Goal: Task Accomplishment & Management: Manage account settings

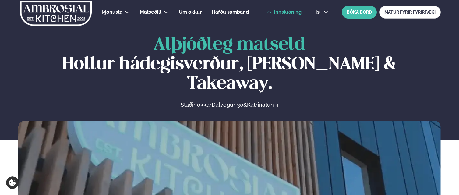
click at [284, 12] on link "Innskráning" at bounding box center [283, 11] width 35 height 5
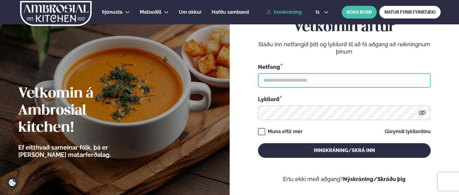
type input "**********"
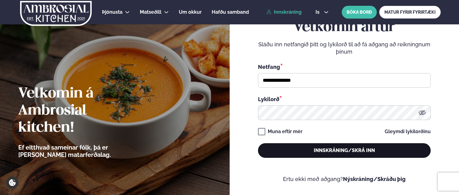
click at [301, 153] on button "Innskráning/Skrá inn" at bounding box center [344, 150] width 173 height 15
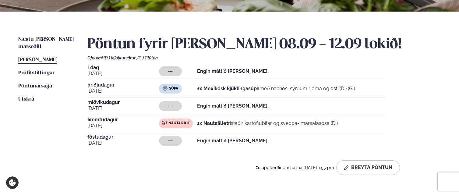
scroll to position [124, 0]
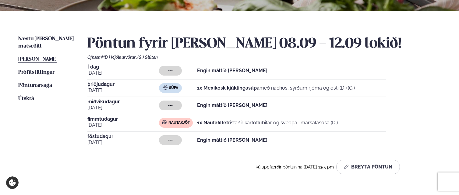
click at [30, 57] on span "[PERSON_NAME]" at bounding box center [37, 59] width 39 height 5
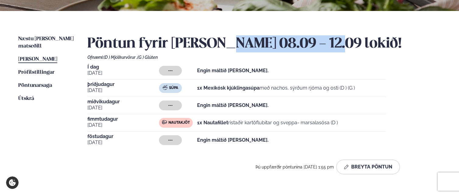
drag, startPoint x: 330, startPoint y: 41, endPoint x: 222, endPoint y: 44, distance: 107.9
click at [222, 44] on h2 "Pöntun fyrir [PERSON_NAME] 08.09 - 12.09 lokið!" at bounding box center [263, 43] width 353 height 17
click at [223, 43] on h2 "Pöntun fyrir [PERSON_NAME] 08.09 - 12.09 lokið!" at bounding box center [263, 43] width 353 height 17
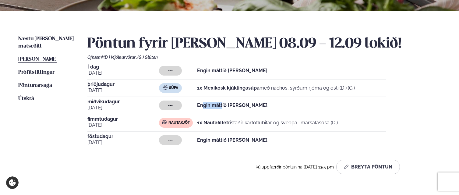
drag, startPoint x: 220, startPoint y: 104, endPoint x: 201, endPoint y: 103, distance: 19.2
click at [201, 103] on strong "Engin máltíð [PERSON_NAME]." at bounding box center [233, 105] width 72 height 6
drag, startPoint x: 270, startPoint y: 103, endPoint x: 208, endPoint y: 101, distance: 62.5
click at [208, 101] on div "--- Engin máltíð [PERSON_NAME]." at bounding box center [272, 105] width 227 height 10
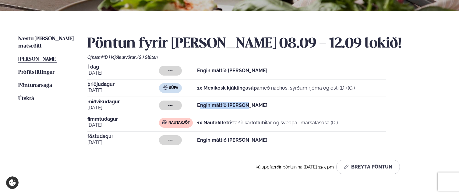
click at [208, 101] on div "Engin máltíð [PERSON_NAME]." at bounding box center [233, 105] width 72 height 10
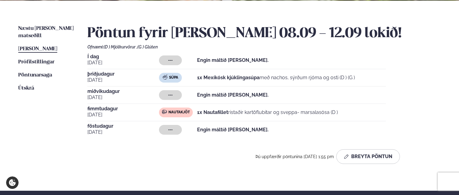
scroll to position [136, 0]
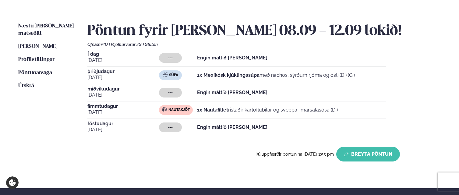
click at [364, 155] on button "Breyta Pöntun" at bounding box center [368, 154] width 64 height 15
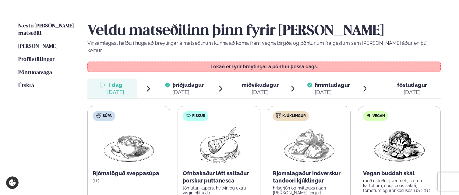
click at [257, 82] on span "miðvikudagur" at bounding box center [260, 85] width 37 height 6
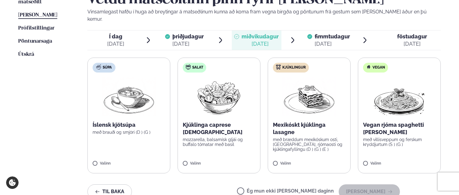
scroll to position [170, 0]
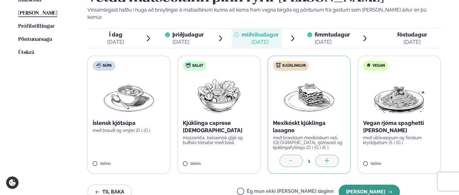
click at [379, 185] on button "[PERSON_NAME]" at bounding box center [369, 192] width 61 height 15
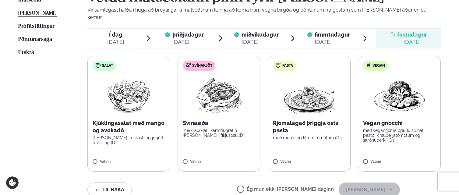
click at [40, 15] on ul "Næstu [PERSON_NAME] matseðill Næsta vika [PERSON_NAME] matseðill [PERSON_NAME] …" at bounding box center [46, 97] width 57 height 217
click at [41, 37] on span "Pöntunarsaga" at bounding box center [35, 39] width 34 height 5
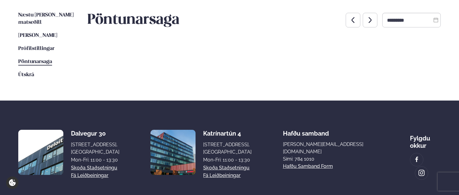
scroll to position [158, 0]
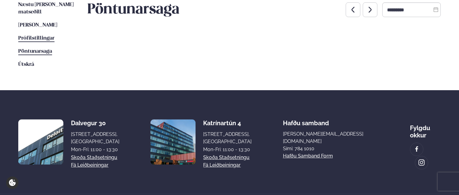
click at [33, 36] on span "Prófílstillingar" at bounding box center [36, 38] width 36 height 5
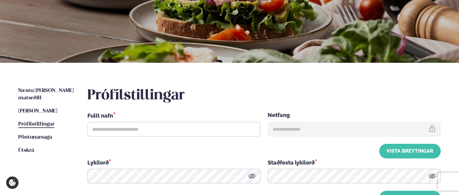
scroll to position [72, 0]
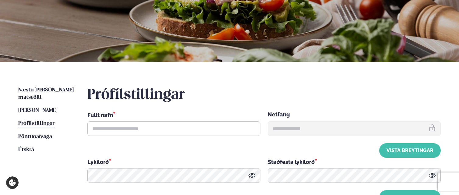
click at [36, 133] on ul "Næstu [PERSON_NAME] matseðill Næsta vika [PERSON_NAME] matseðill [PERSON_NAME] …" at bounding box center [46, 145] width 57 height 118
click at [37, 134] on span "Pöntunarsaga" at bounding box center [35, 136] width 34 height 5
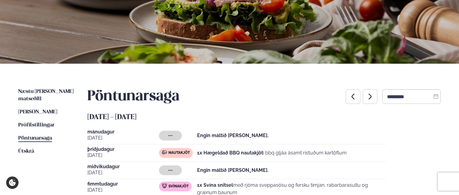
scroll to position [77, 0]
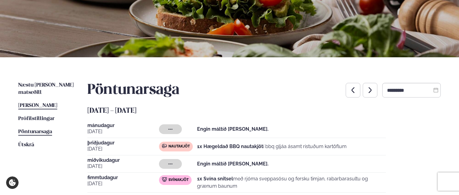
click at [38, 103] on span "[PERSON_NAME]" at bounding box center [37, 105] width 39 height 5
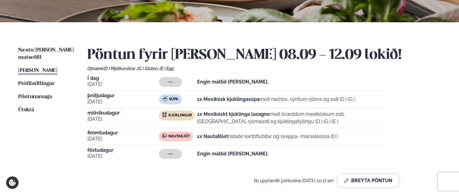
scroll to position [136, 0]
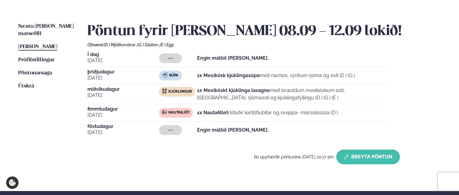
click at [368, 156] on button "Breyta Pöntun" at bounding box center [368, 157] width 64 height 15
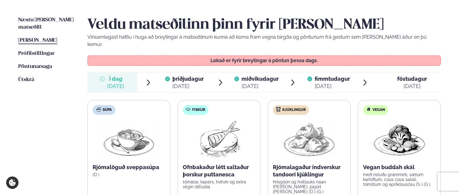
scroll to position [143, 0]
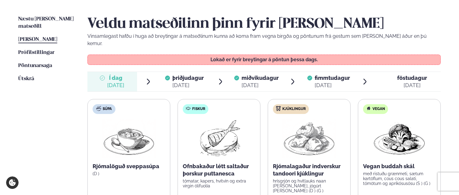
click at [211, 75] on li "þriðjudagur þri. [DATE]" at bounding box center [192, 81] width 65 height 19
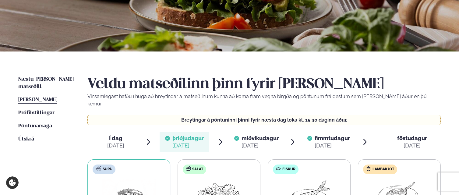
scroll to position [67, 0]
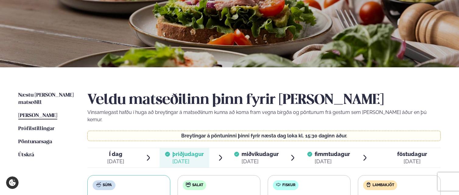
click at [49, 113] on span "[PERSON_NAME]" at bounding box center [37, 115] width 39 height 5
click at [45, 98] on link "Næstu [PERSON_NAME] matseðill Næsta vika" at bounding box center [46, 99] width 57 height 15
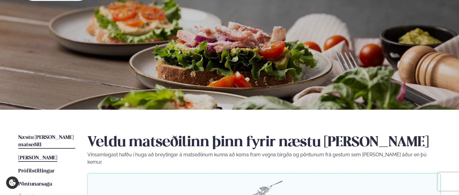
click at [45, 155] on span "[PERSON_NAME]" at bounding box center [37, 157] width 39 height 5
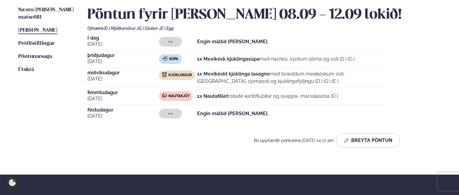
scroll to position [152, 0]
